Goal: Information Seeking & Learning: Learn about a topic

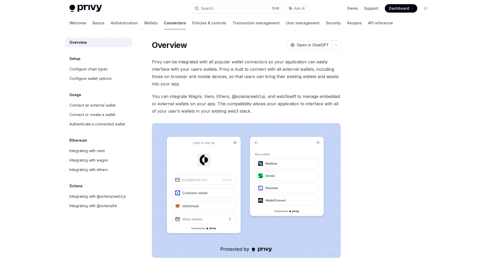
click at [75, 58] on h5 "Setup" at bounding box center [74, 59] width 11 height 6
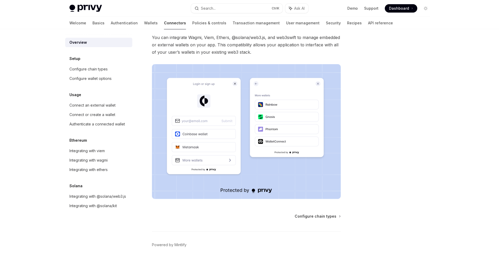
scroll to position [66, 0]
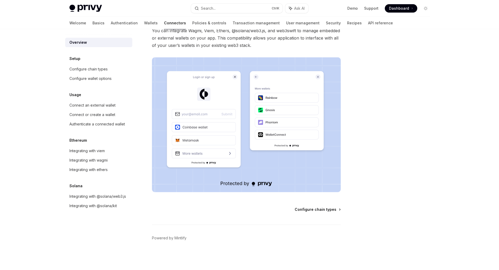
click at [324, 209] on span "Configure chain types" at bounding box center [316, 209] width 42 height 5
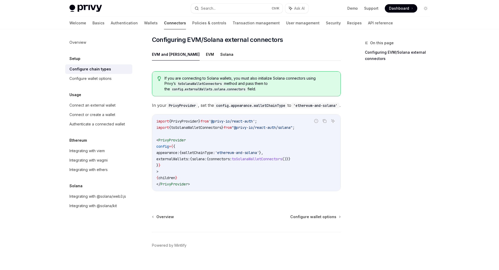
scroll to position [56, 0]
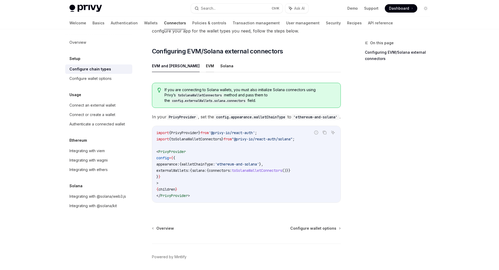
click at [206, 65] on button "EVM" at bounding box center [210, 66] width 8 height 12
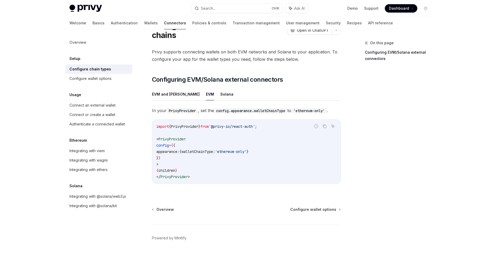
scroll to position [27, 0]
click at [171, 91] on button "EVM and [PERSON_NAME]" at bounding box center [176, 94] width 48 height 12
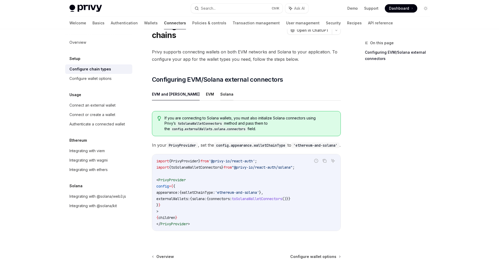
click at [220, 93] on button "Solana" at bounding box center [226, 94] width 13 height 12
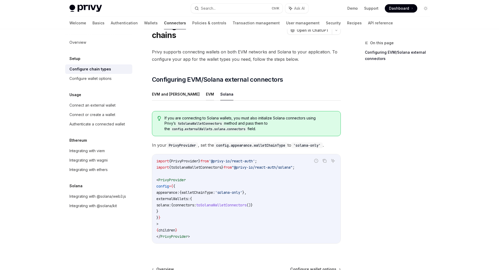
click at [206, 92] on button "EVM" at bounding box center [210, 94] width 8 height 12
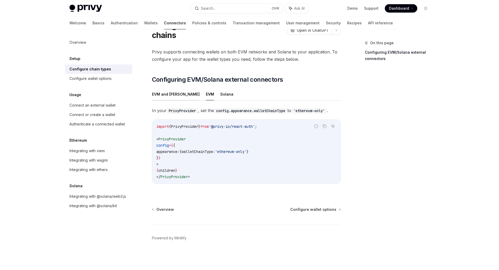
click at [178, 92] on button "EVM and [PERSON_NAME]" at bounding box center [176, 94] width 48 height 12
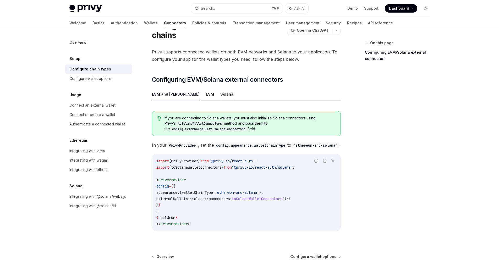
click at [220, 96] on button "Solana" at bounding box center [226, 94] width 13 height 12
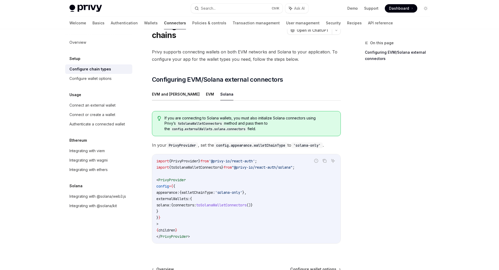
click at [166, 96] on button "EVM and [PERSON_NAME]" at bounding box center [176, 94] width 48 height 12
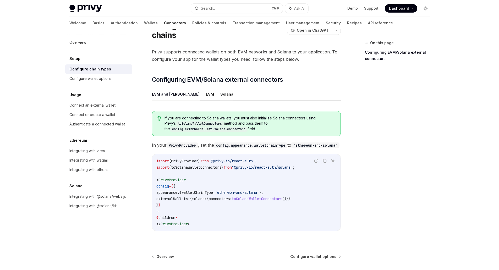
click at [220, 94] on button "Solana" at bounding box center [226, 94] width 13 height 12
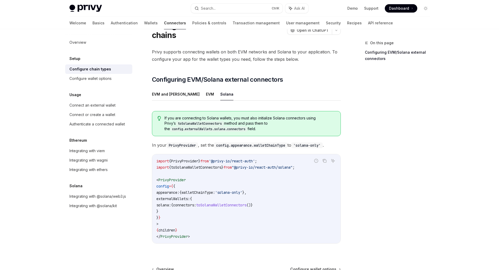
drag, startPoint x: 264, startPoint y: 127, endPoint x: 164, endPoint y: 116, distance: 100.6
click at [164, 116] on div "If you are connecting to Solana wallets, you must also initialize Solana connec…" at bounding box center [246, 123] width 189 height 25
copy span "If you are connecting to Solana wallets, you must also initialize Solana connec…"
drag, startPoint x: 122, startPoint y: 235, endPoint x: 99, endPoint y: 162, distance: 76.0
click at [122, 235] on div "Overview Setup Configure chain types Configure wallet options Usage Connect an …" at bounding box center [102, 149] width 75 height 241
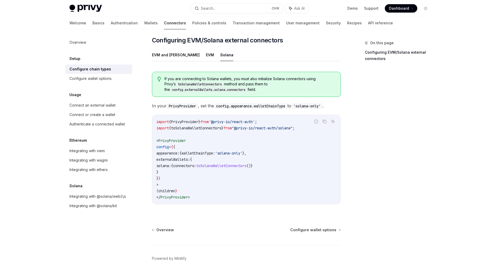
scroll to position [87, 0]
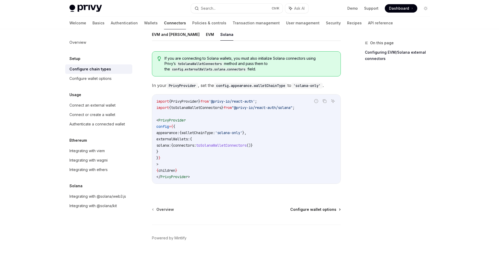
click at [330, 210] on span "Configure wallet options" at bounding box center [313, 209] width 46 height 5
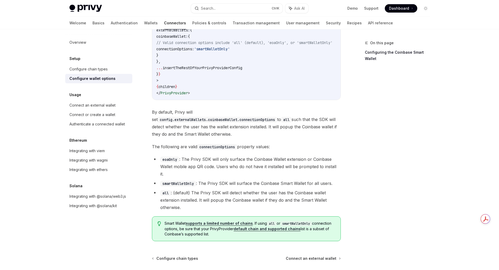
scroll to position [681, 0]
click at [316, 255] on span "Connect an external wallet" at bounding box center [311, 257] width 51 height 5
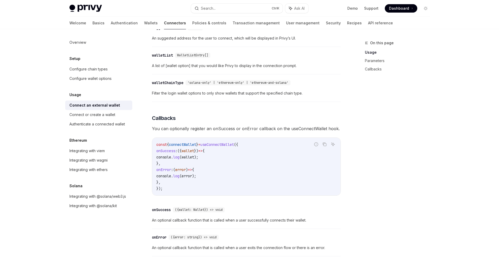
scroll to position [305, 0]
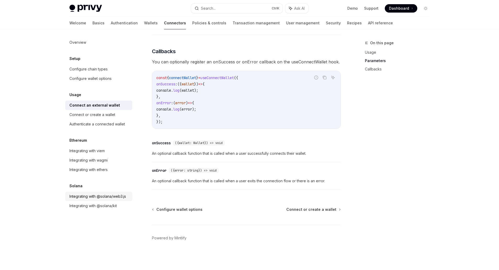
click at [113, 197] on div "Integrating with @solana/web3.js" at bounding box center [97, 196] width 57 height 6
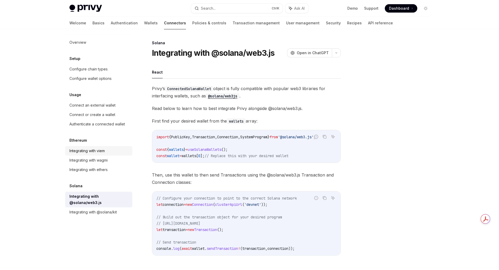
click at [95, 150] on div "Integrating with viem" at bounding box center [86, 151] width 35 height 6
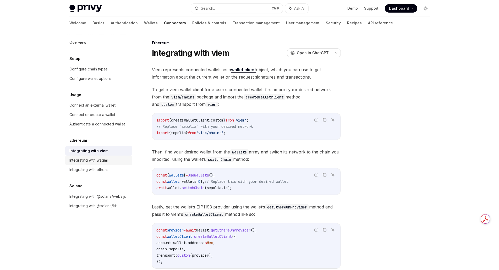
click at [96, 157] on link "Integrating with wagmi" at bounding box center [98, 160] width 67 height 9
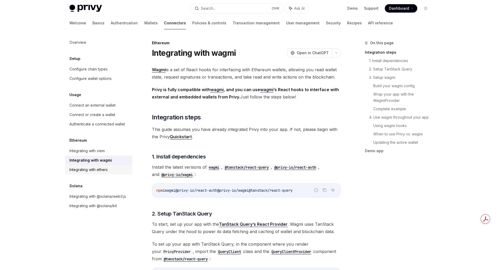
click at [97, 168] on div "Integrating with ethers" at bounding box center [88, 170] width 38 height 6
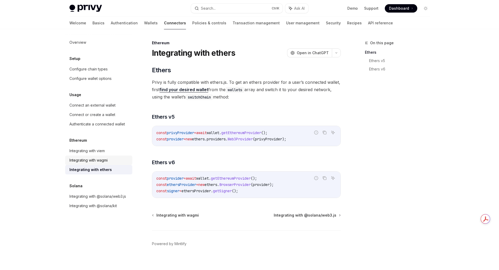
click at [96, 164] on link "Integrating with wagmi" at bounding box center [98, 160] width 67 height 9
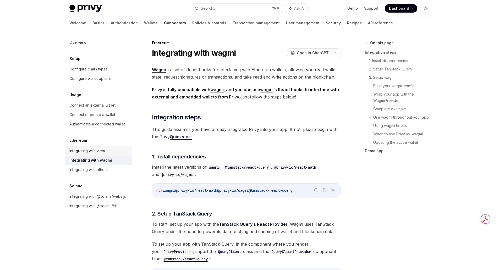
click at [96, 154] on div "Integrating with viem" at bounding box center [86, 151] width 35 height 6
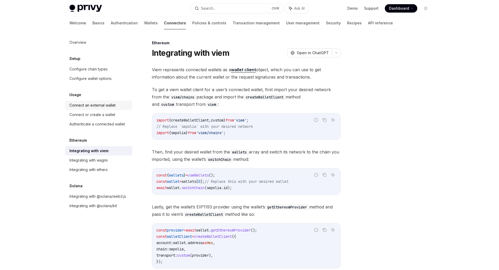
click at [96, 103] on div "Connect an external wallet" at bounding box center [92, 105] width 46 height 6
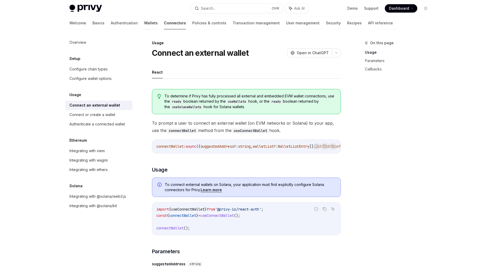
click at [144, 21] on link "Wallets" at bounding box center [151, 23] width 14 height 13
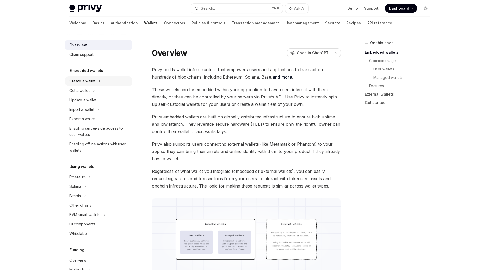
click at [86, 80] on div "Create a wallet" at bounding box center [82, 81] width 26 height 6
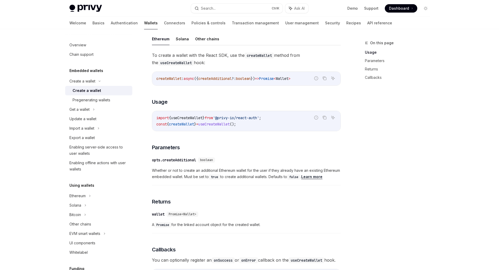
scroll to position [105, 0]
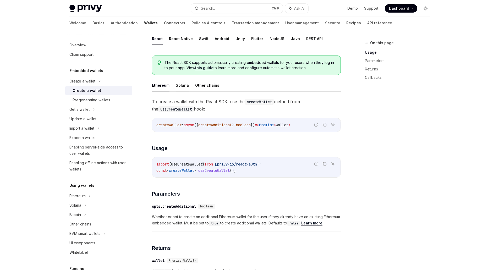
click at [182, 85] on button "Solana" at bounding box center [182, 85] width 13 height 12
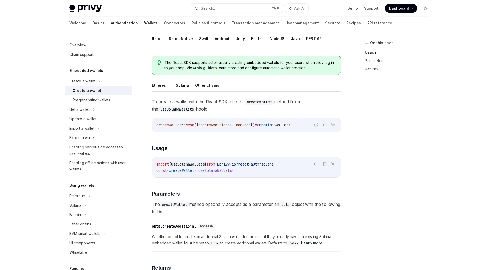
click at [111, 21] on link "Authentication" at bounding box center [124, 23] width 27 height 13
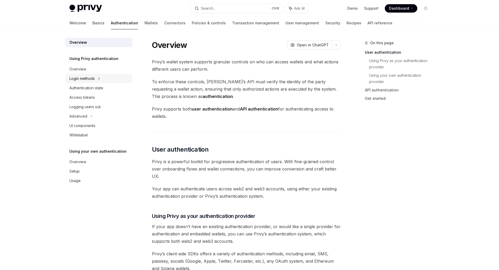
click at [85, 79] on div "Login methods" at bounding box center [81, 78] width 25 height 6
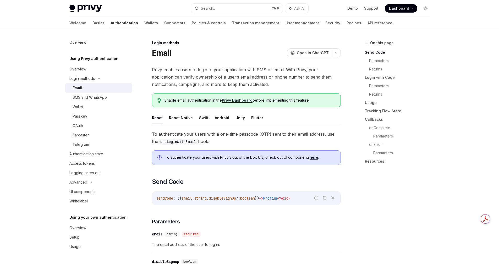
click at [85, 86] on div "Email" at bounding box center [101, 88] width 57 height 6
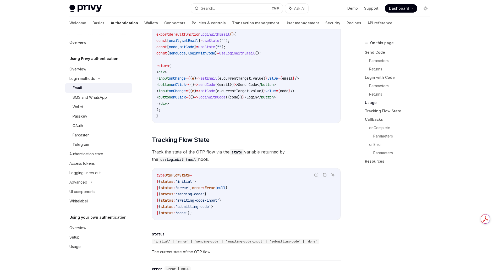
scroll to position [576, 0]
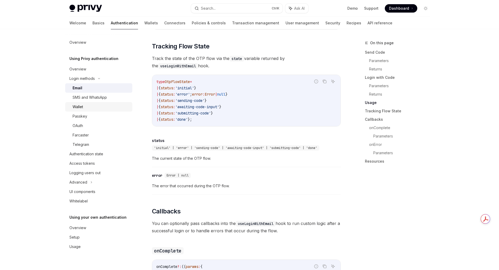
click at [85, 106] on div "Wallet" at bounding box center [101, 107] width 57 height 6
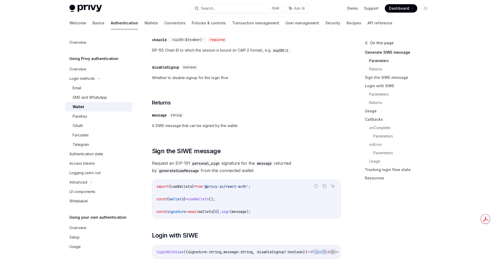
scroll to position [236, 0]
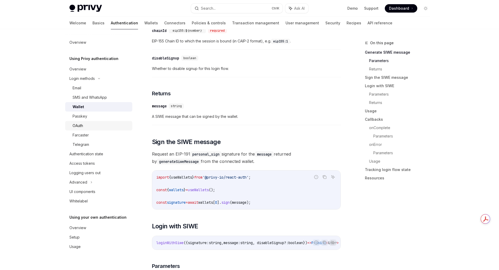
click at [87, 127] on div "OAuth" at bounding box center [101, 126] width 57 height 6
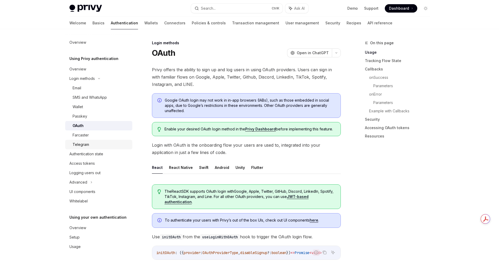
click at [87, 143] on div "Telegram" at bounding box center [81, 144] width 17 height 6
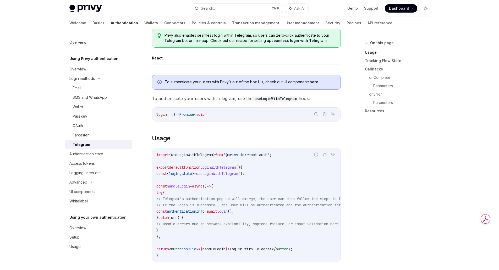
scroll to position [52, 0]
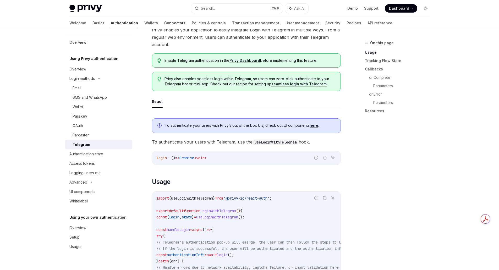
click at [164, 24] on link "Connectors" at bounding box center [174, 23] width 21 height 13
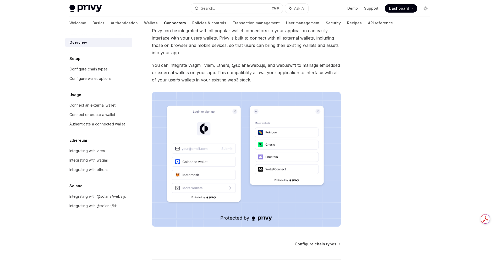
scroll to position [66, 0]
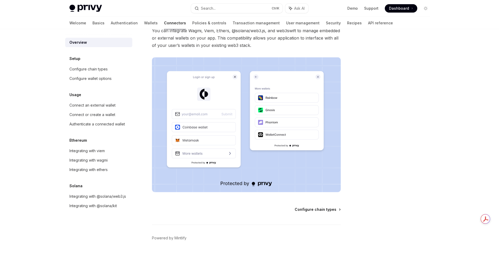
click at [326, 211] on span "Configure chain types" at bounding box center [316, 209] width 42 height 5
type textarea "*"
